Goal: Find specific page/section

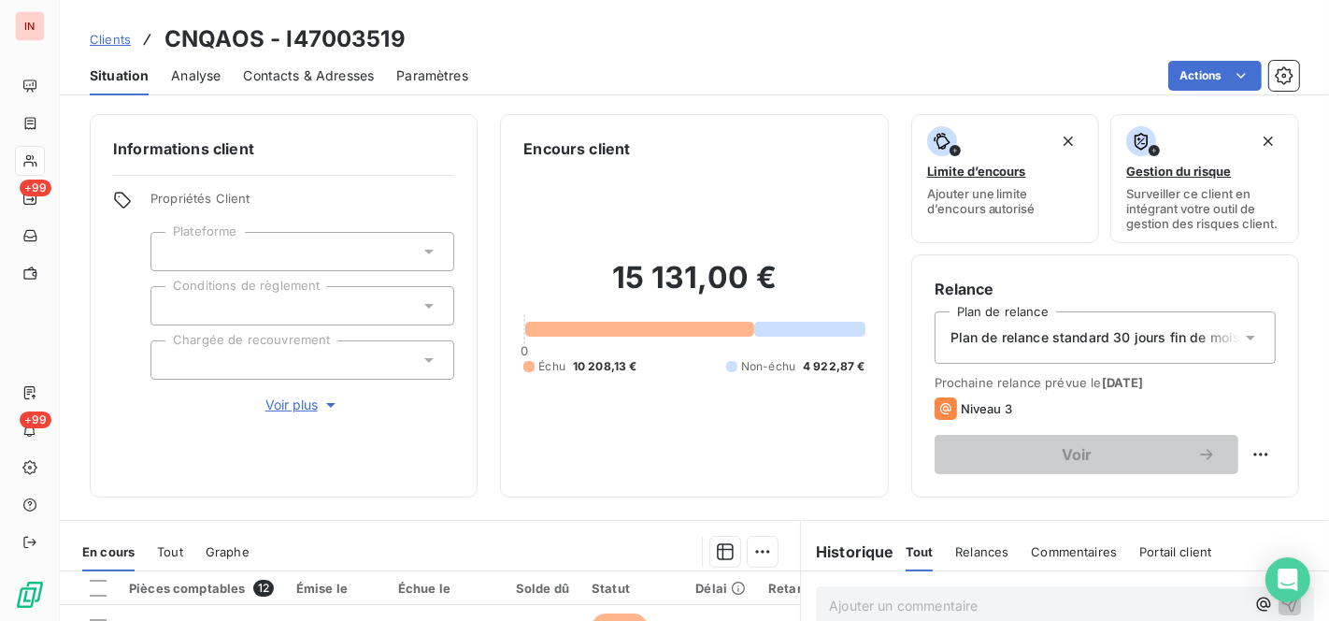
click at [112, 35] on span "Clients" at bounding box center [110, 39] width 41 height 15
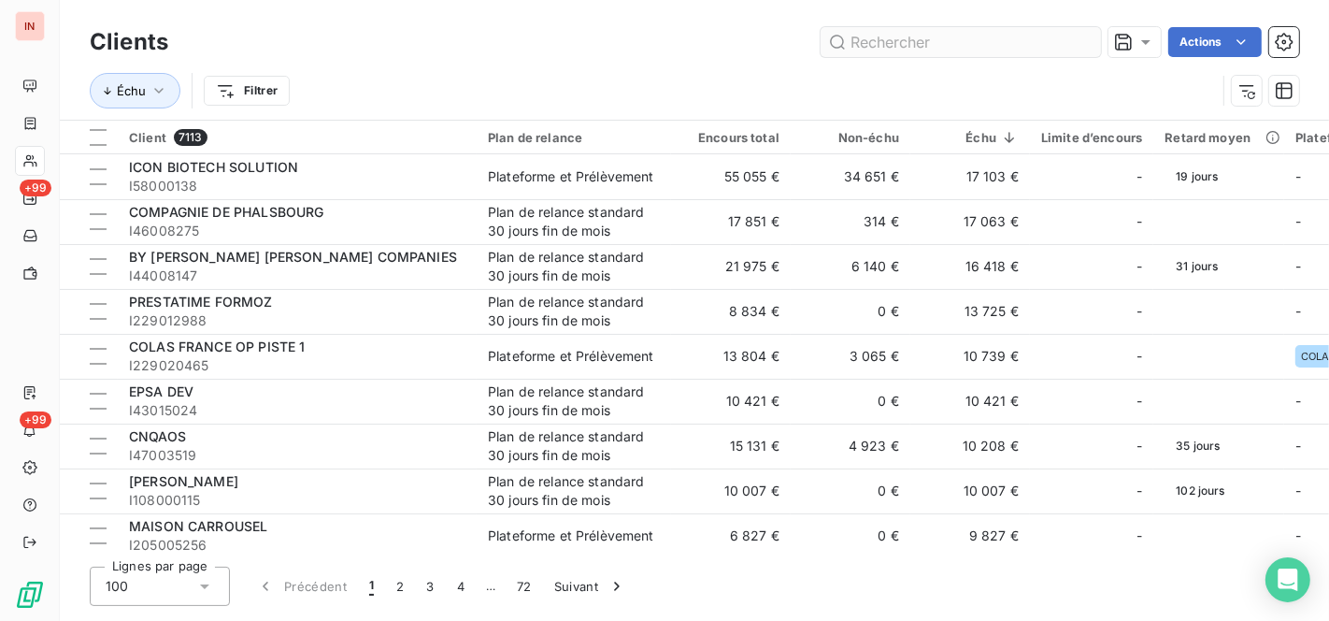
click at [869, 38] on input "text" at bounding box center [961, 42] width 280 height 30
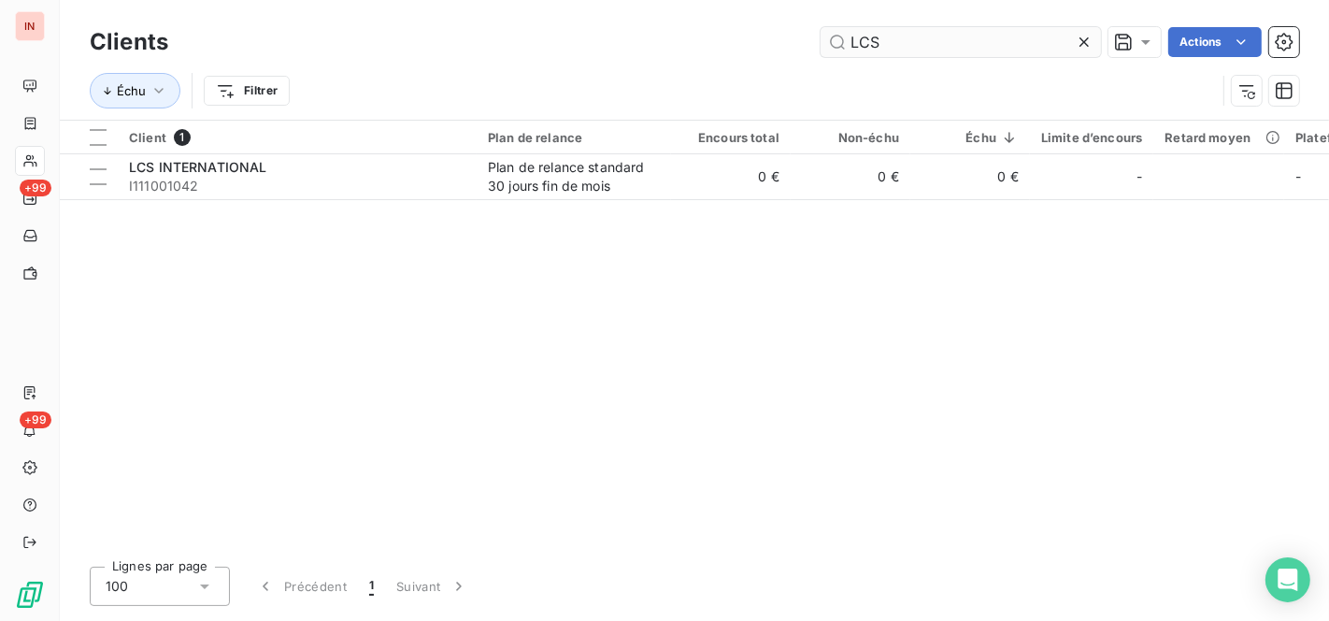
type input "LCS"
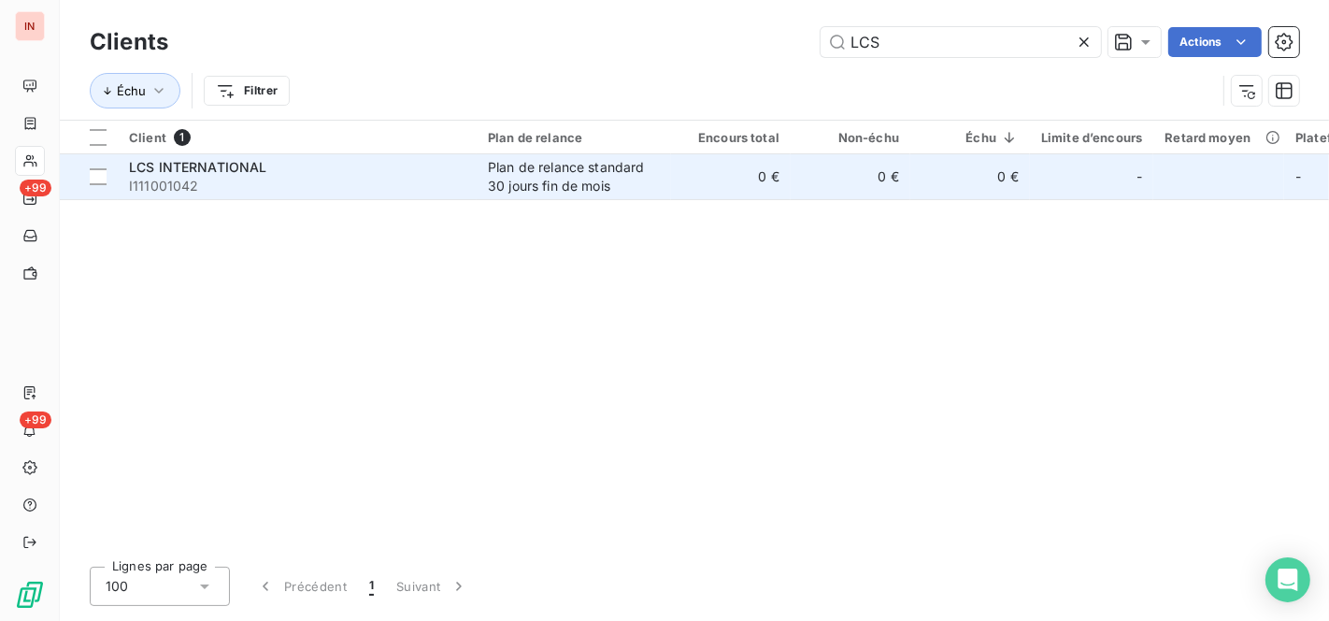
click at [531, 160] on div "Plan de relance standard 30 jours fin de mois" at bounding box center [574, 176] width 172 height 37
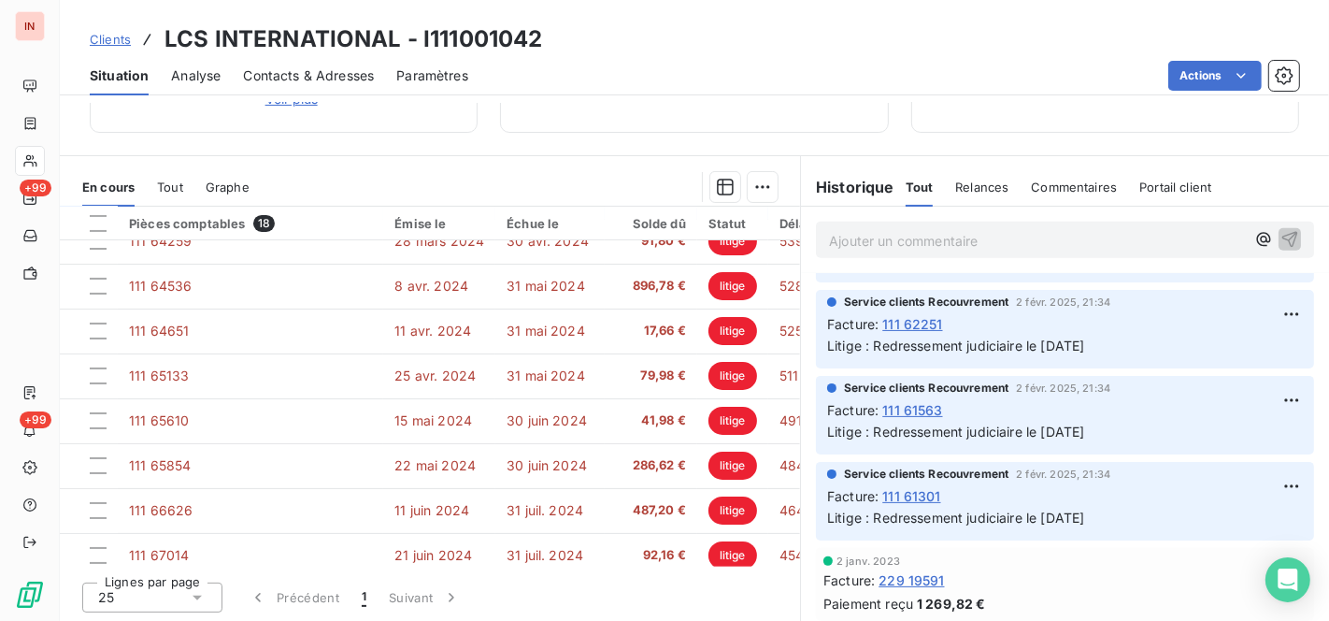
scroll to position [488, 0]
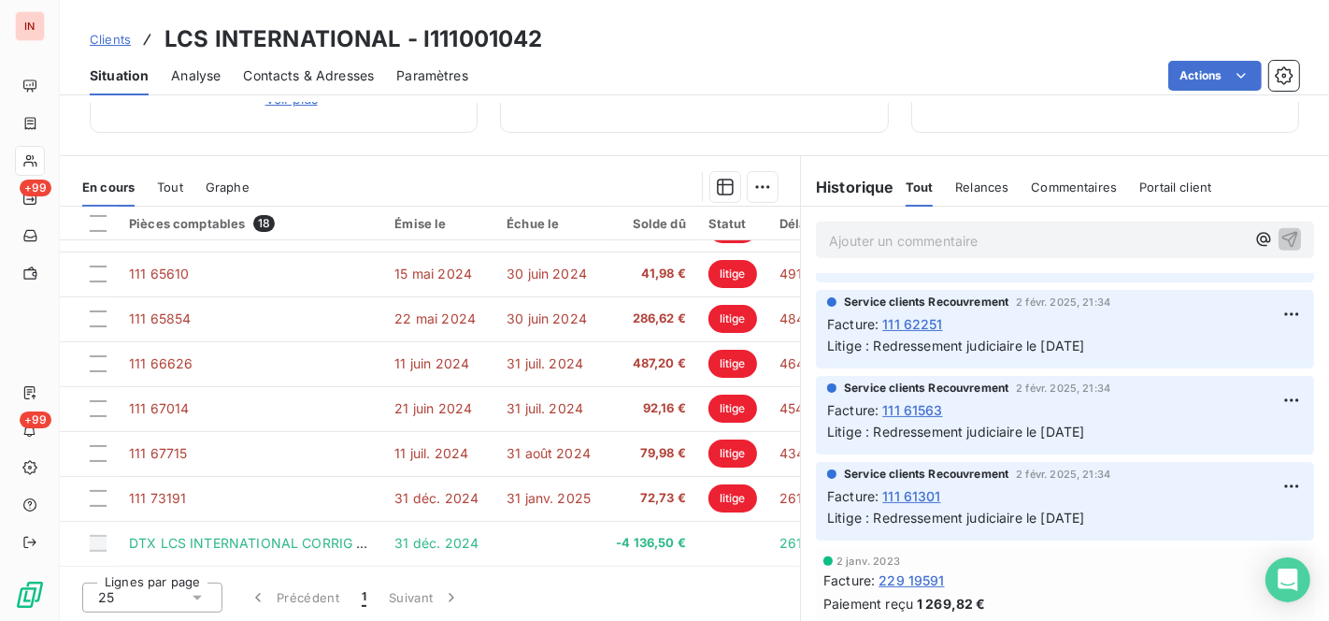
click at [510, 492] on span "31 janv. 2025" at bounding box center [549, 498] width 84 height 16
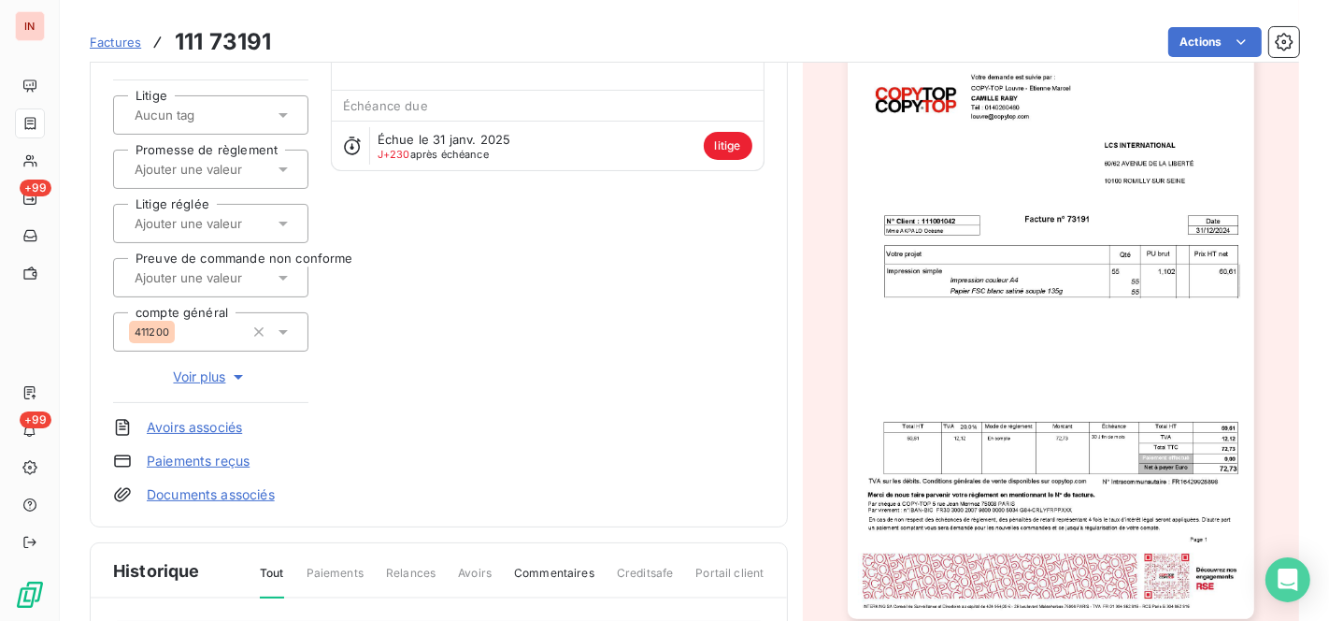
scroll to position [173, 0]
click at [242, 494] on link "Documents associés" at bounding box center [211, 493] width 128 height 19
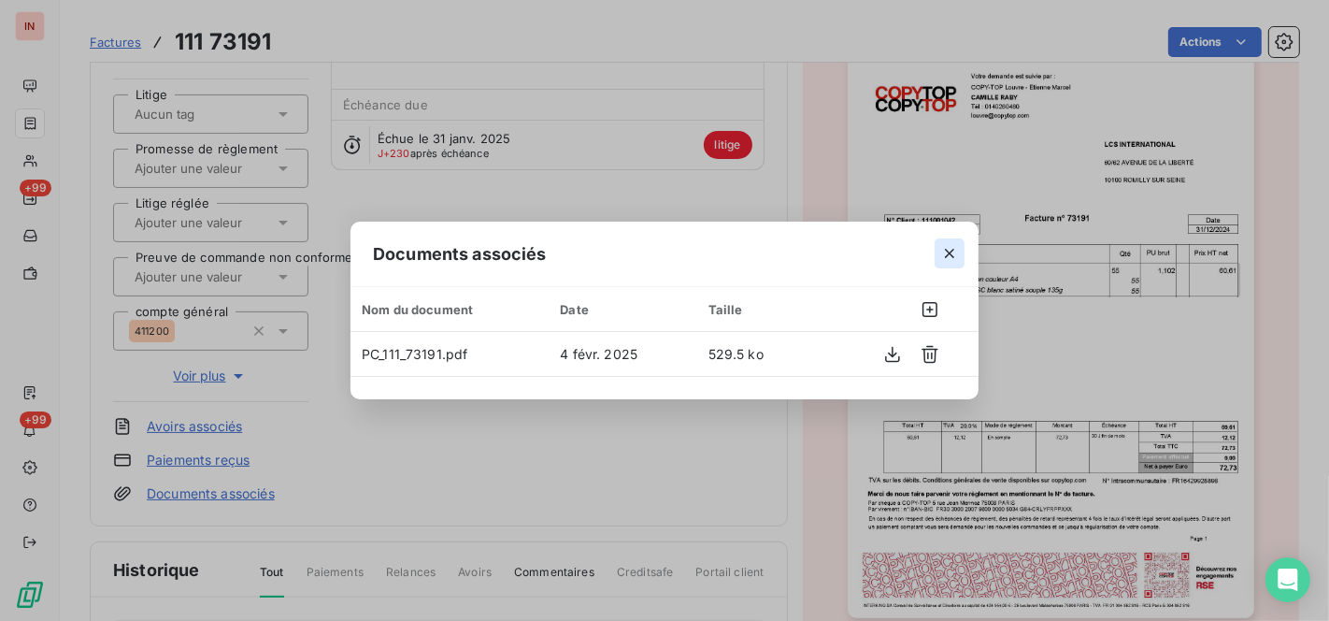
click at [945, 257] on icon "button" at bounding box center [950, 253] width 19 height 19
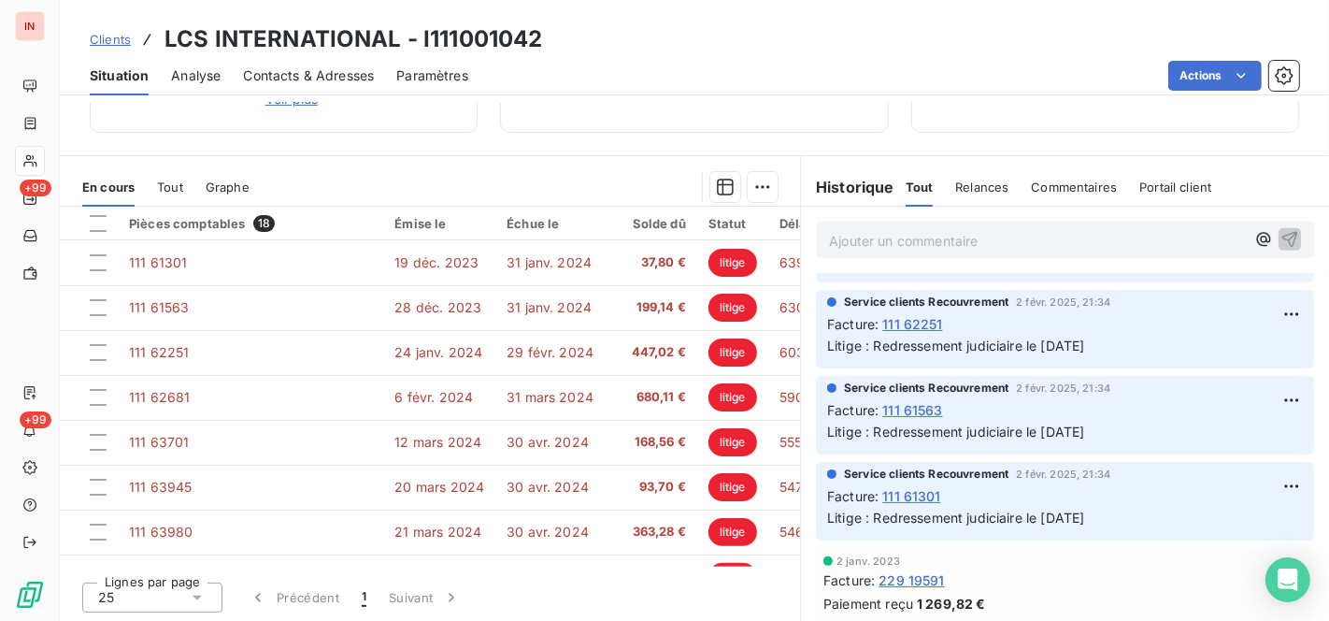
click at [737, 28] on div "Clients LCS INTERNATIONAL - I111001042" at bounding box center [695, 39] width 1270 height 34
